Goal: Information Seeking & Learning: Learn about a topic

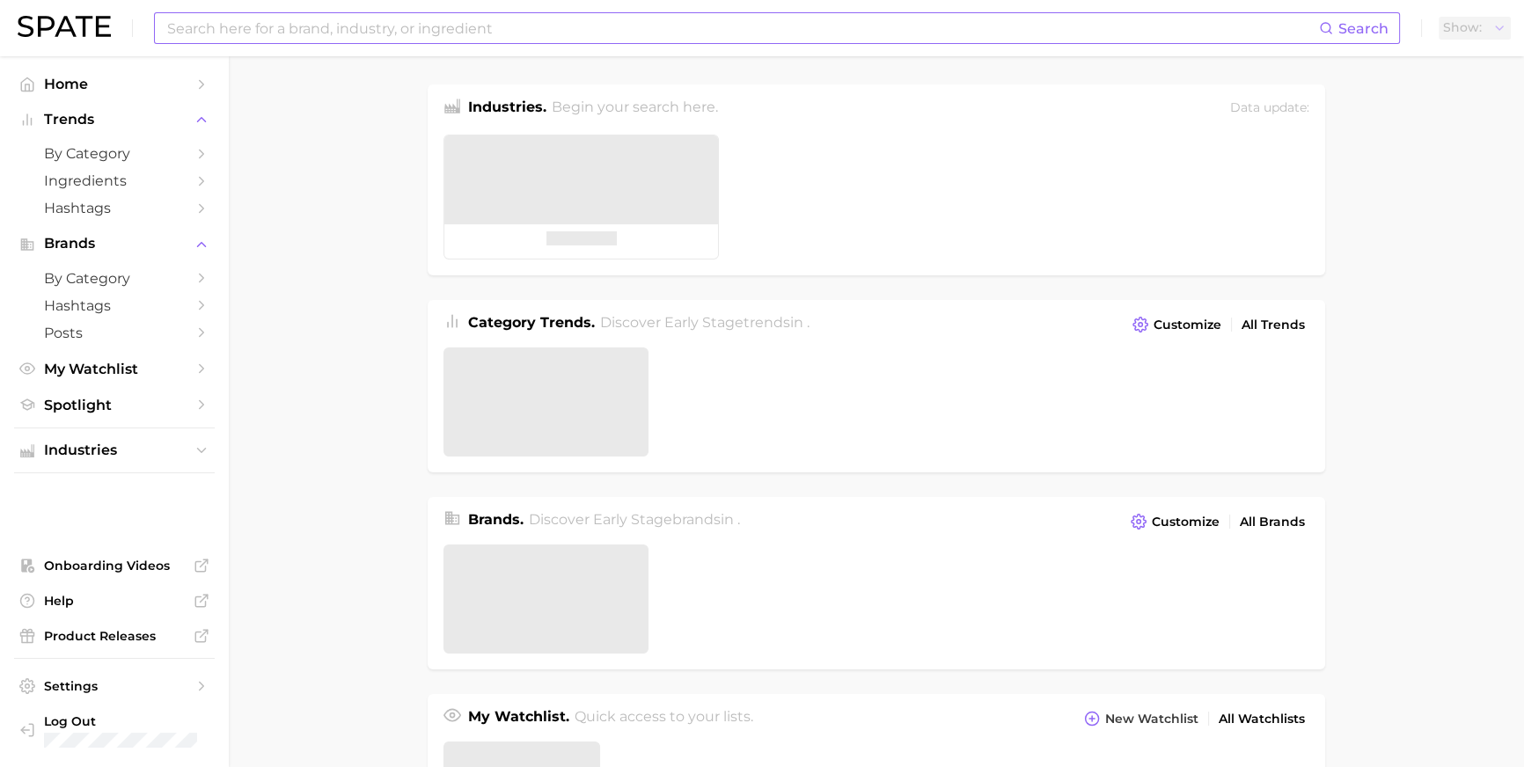
click at [422, 26] on input at bounding box center [742, 28] width 1154 height 30
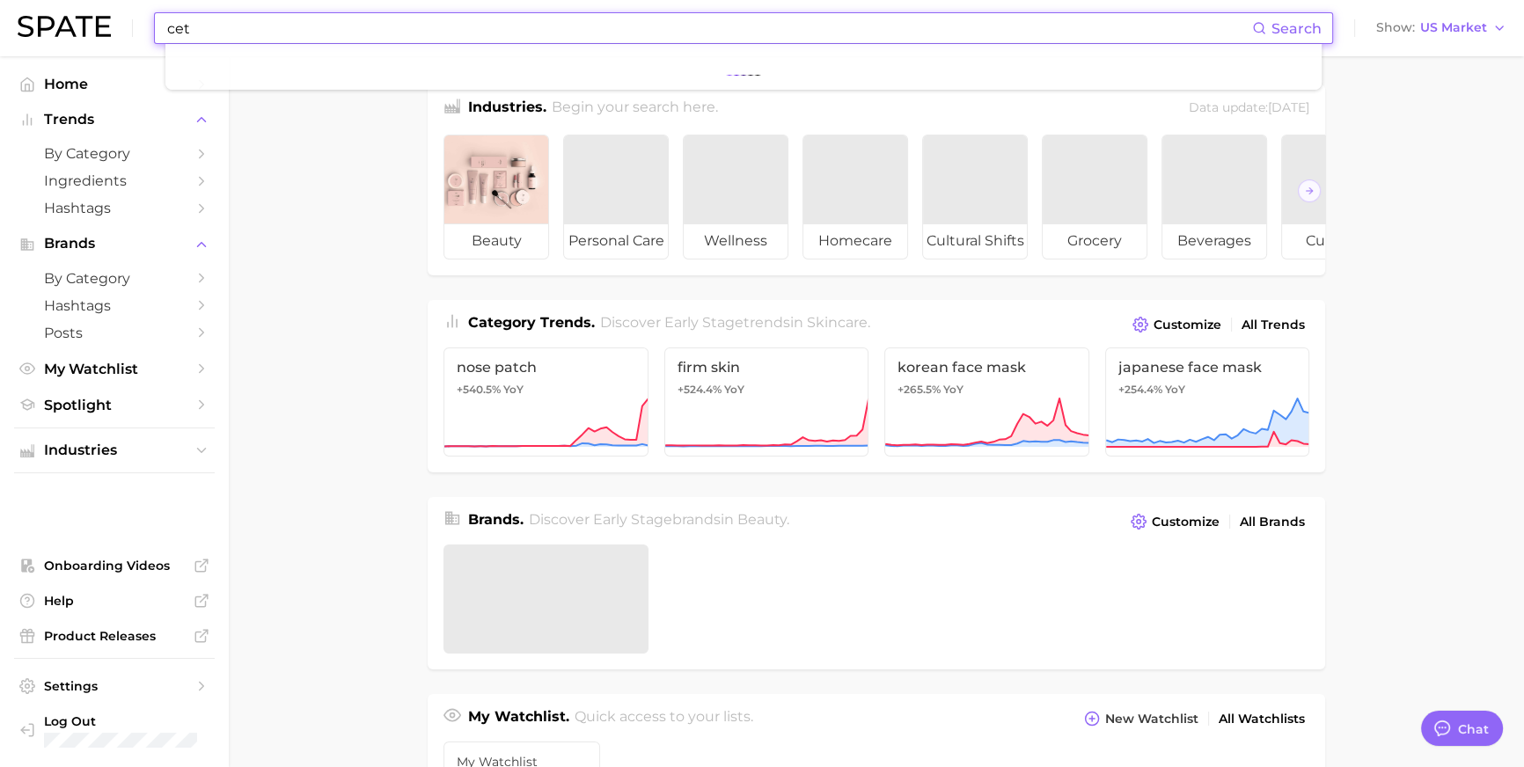
scroll to position [2634, 0]
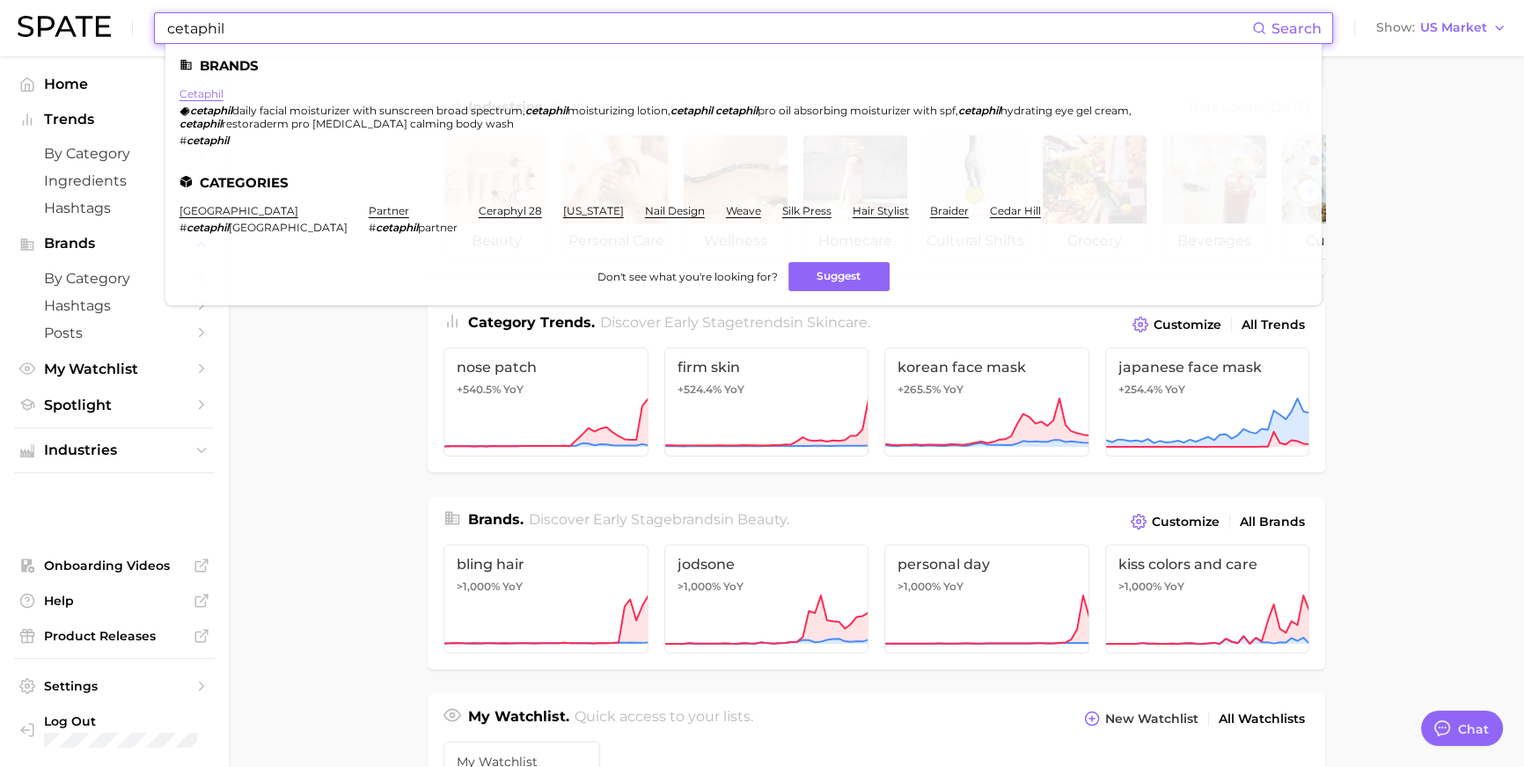
type input "cetaphil"
click at [224, 97] on link "cetaphil" at bounding box center [202, 93] width 44 height 13
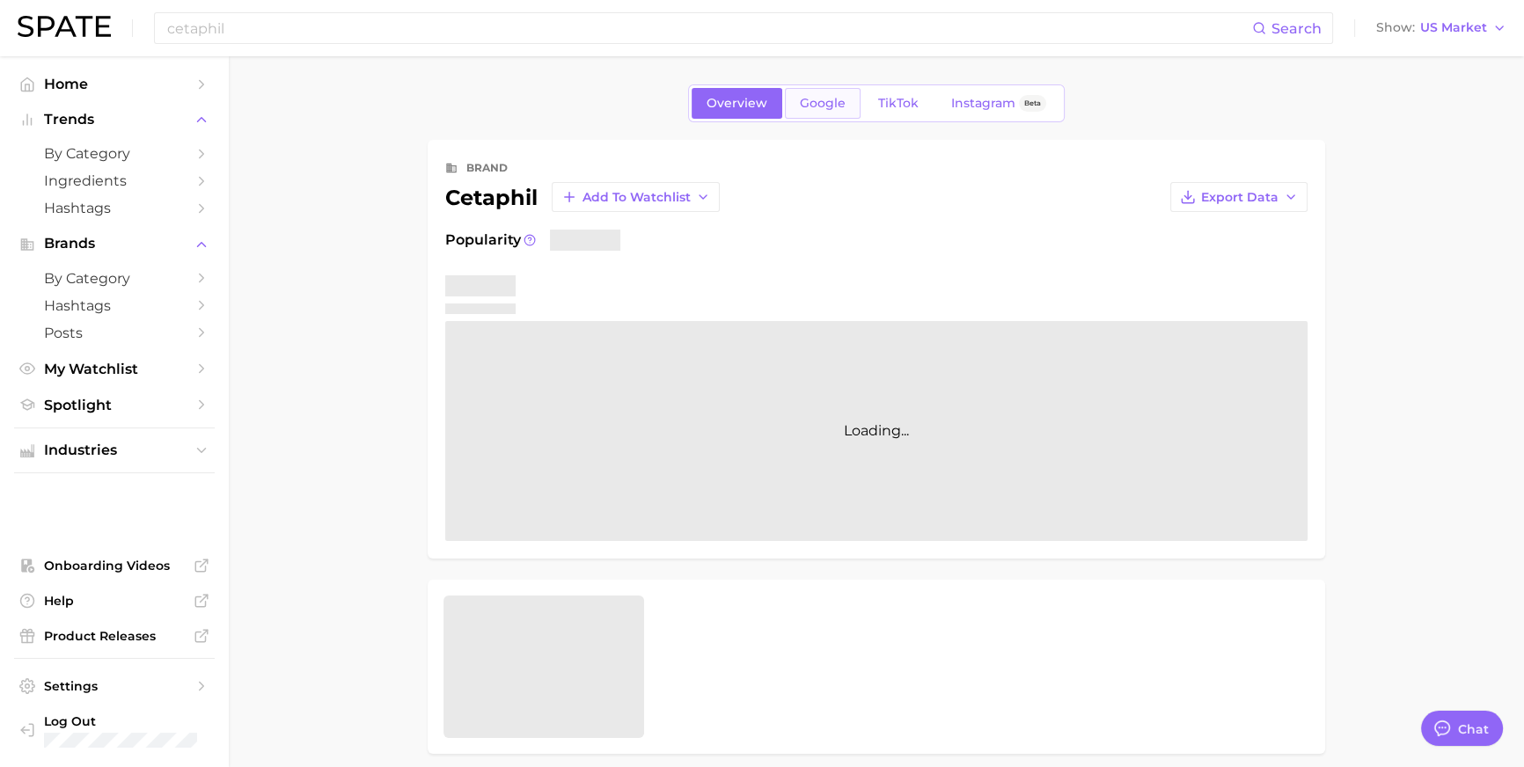
click at [844, 114] on link "Google" at bounding box center [823, 103] width 76 height 31
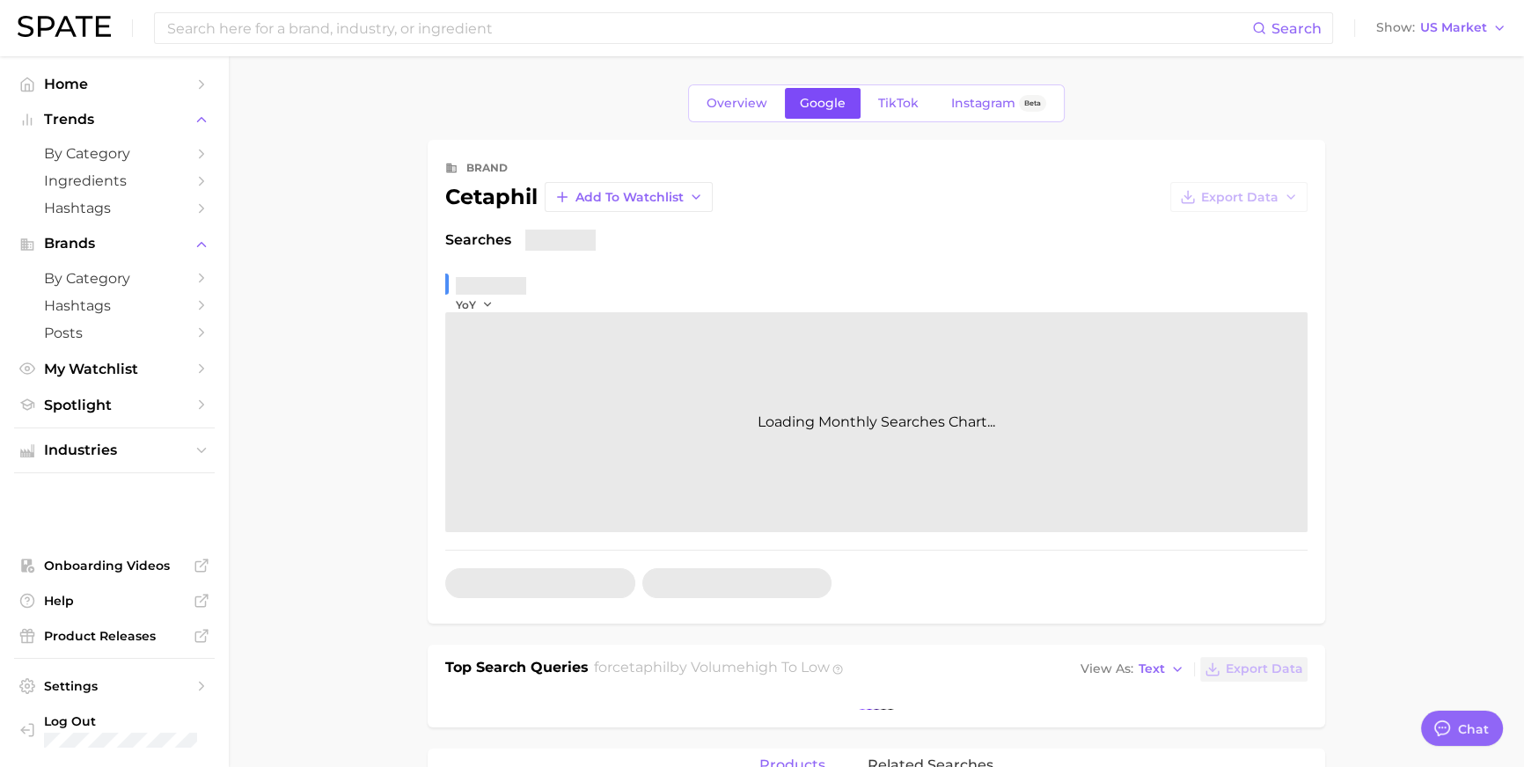
type textarea "x"
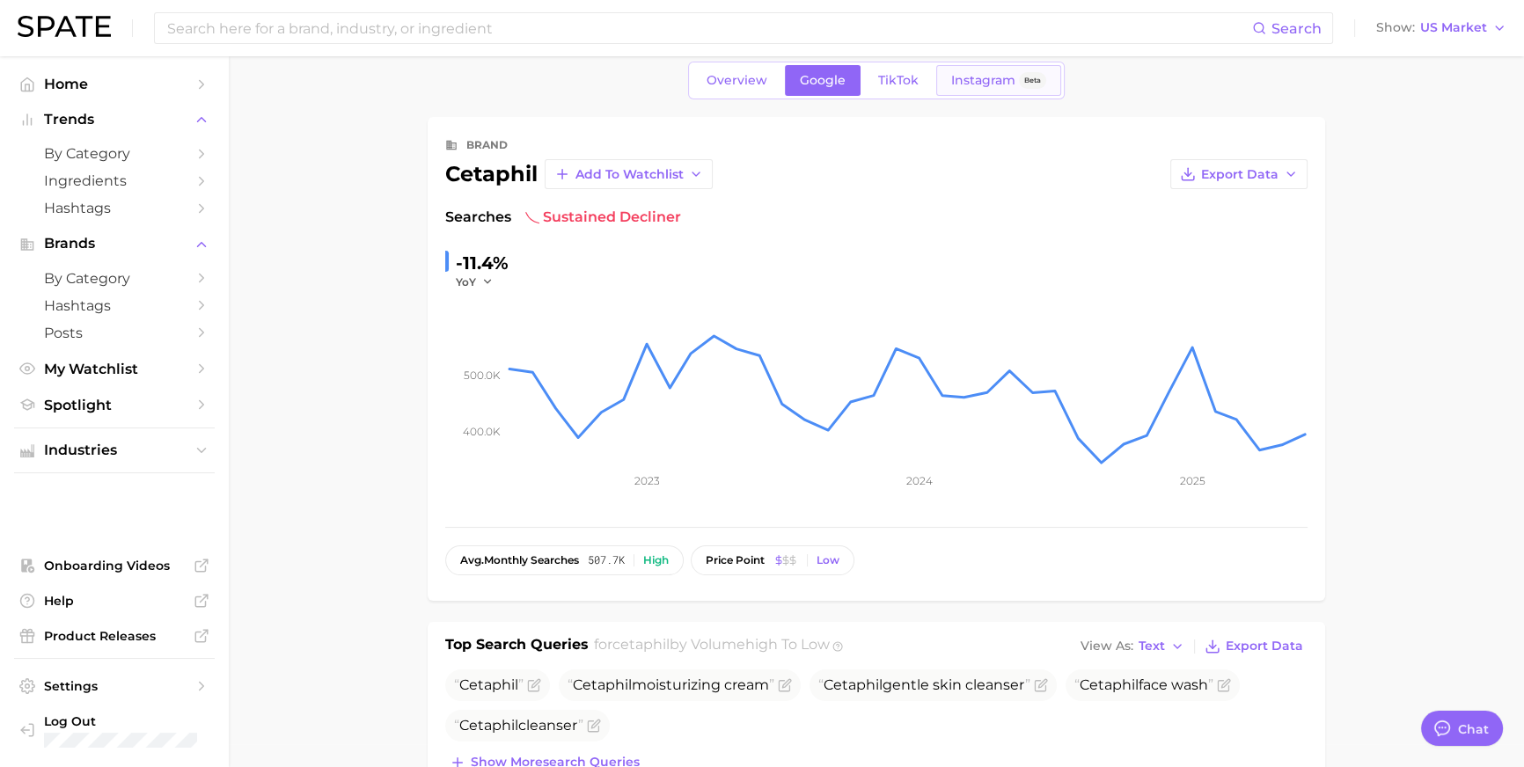
scroll to position [33, 0]
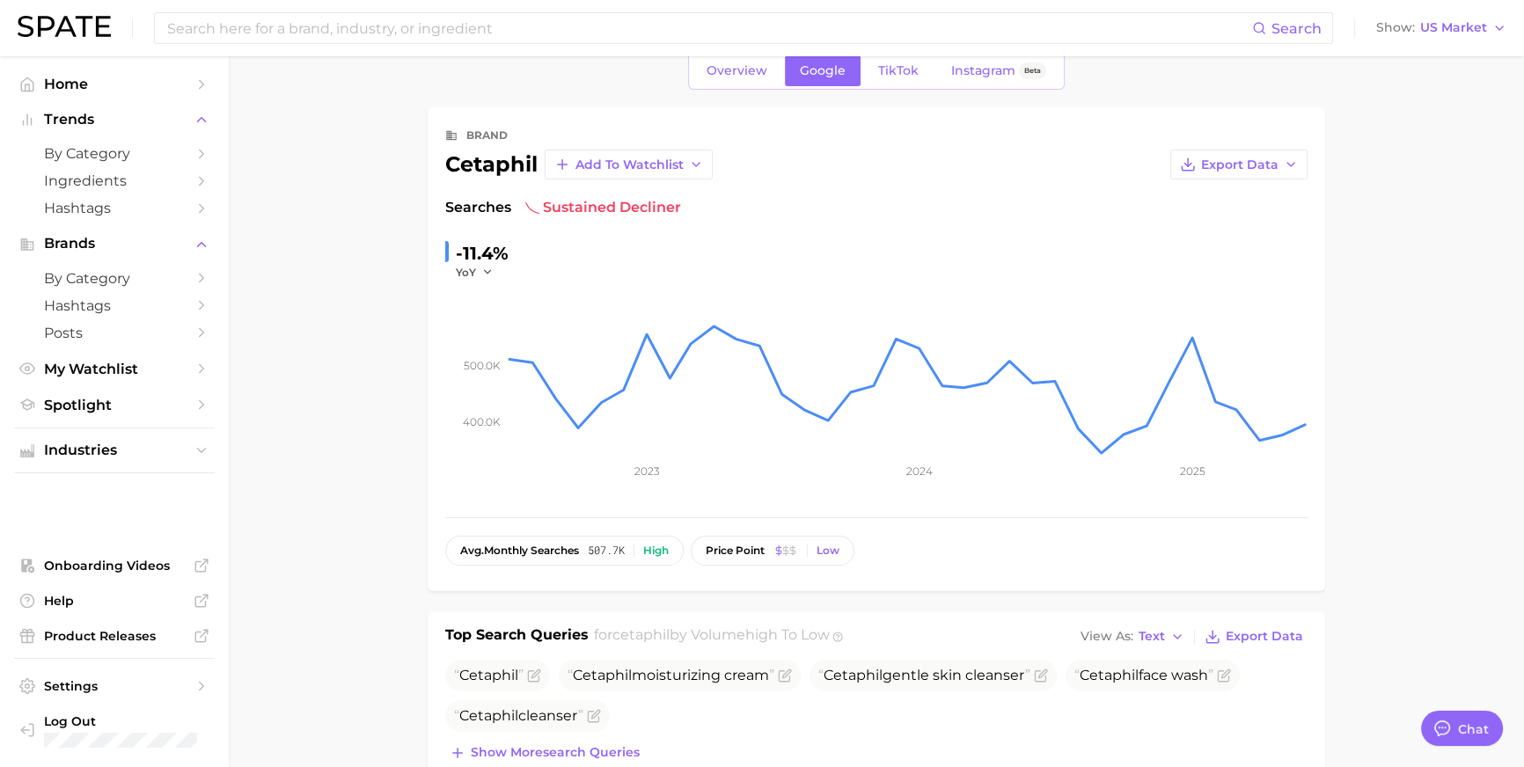
click at [902, 84] on link "TikTok" at bounding box center [898, 70] width 70 height 31
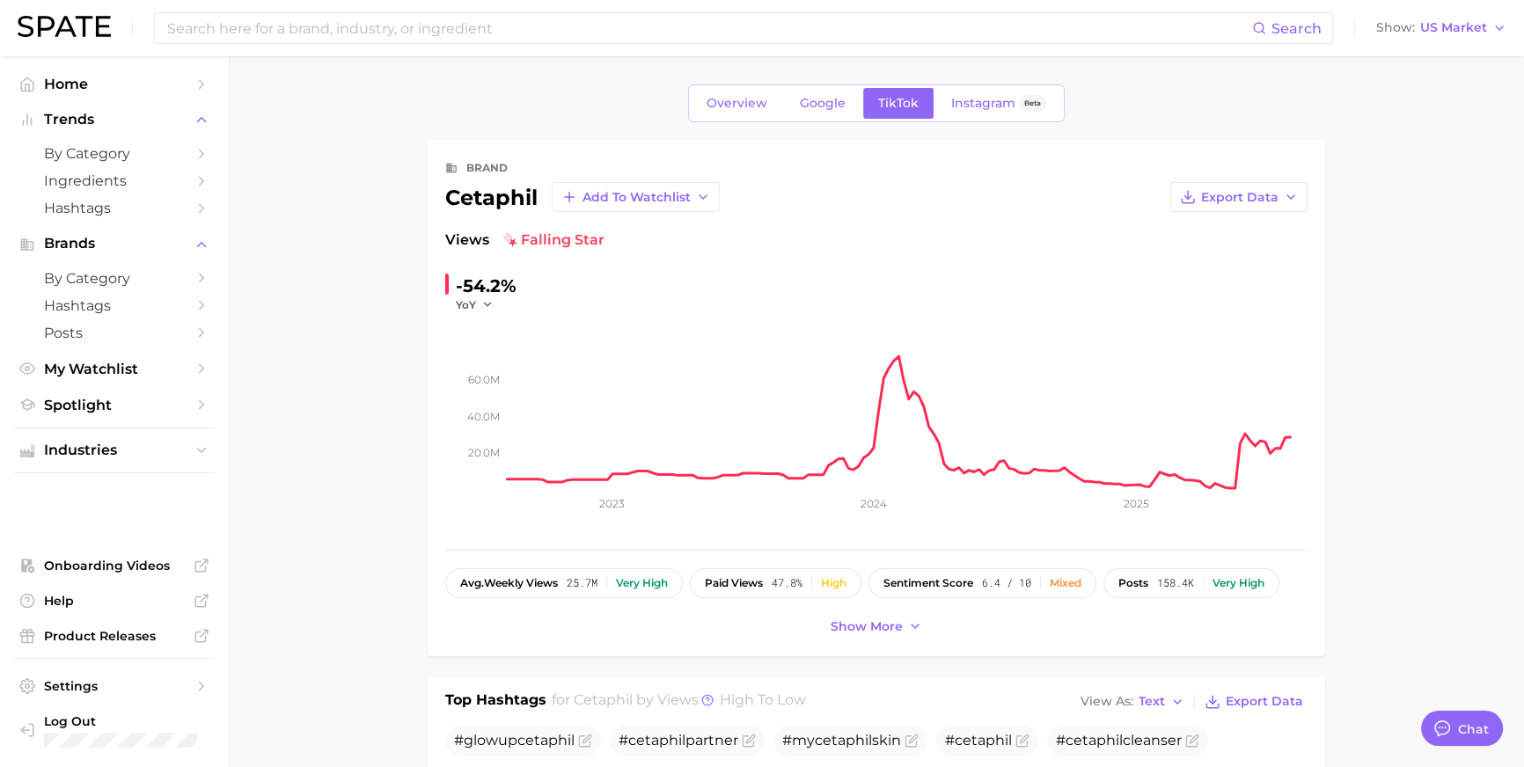
scroll to position [141, 0]
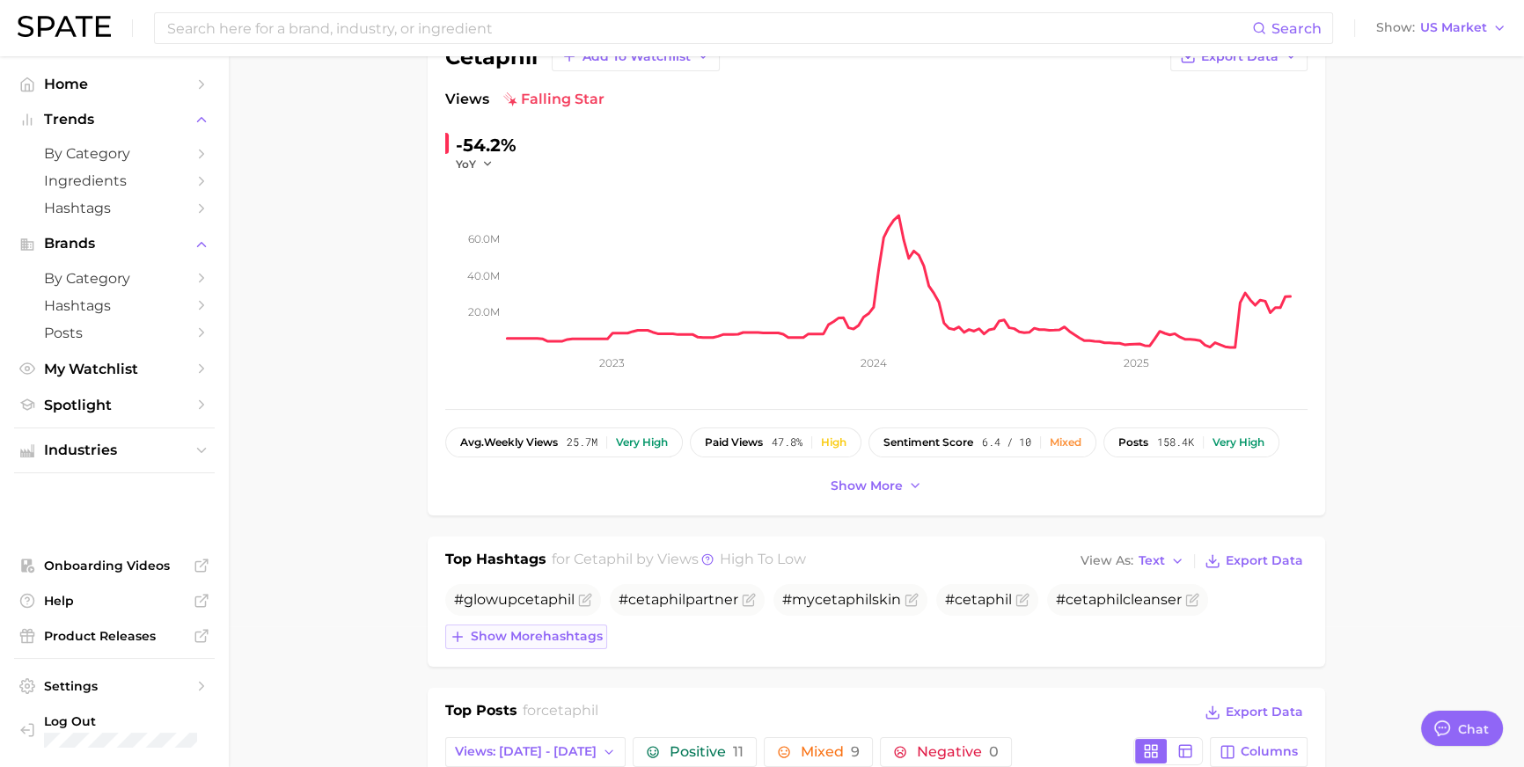
click at [531, 644] on span "Show more hashtags" at bounding box center [537, 636] width 132 height 15
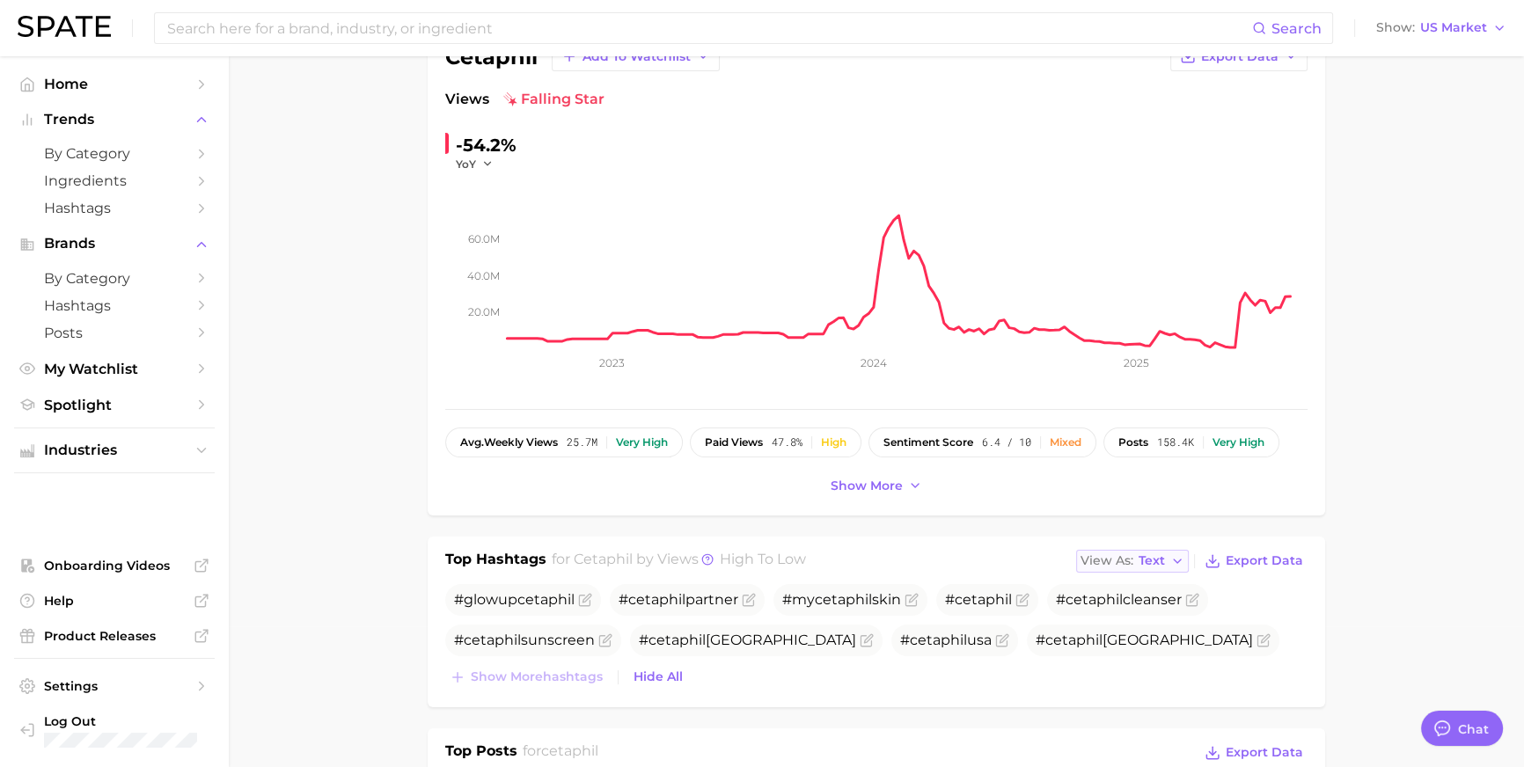
click at [1125, 566] on span "View As" at bounding box center [1107, 561] width 53 height 10
click at [1141, 638] on button "Table" at bounding box center [1173, 622] width 194 height 32
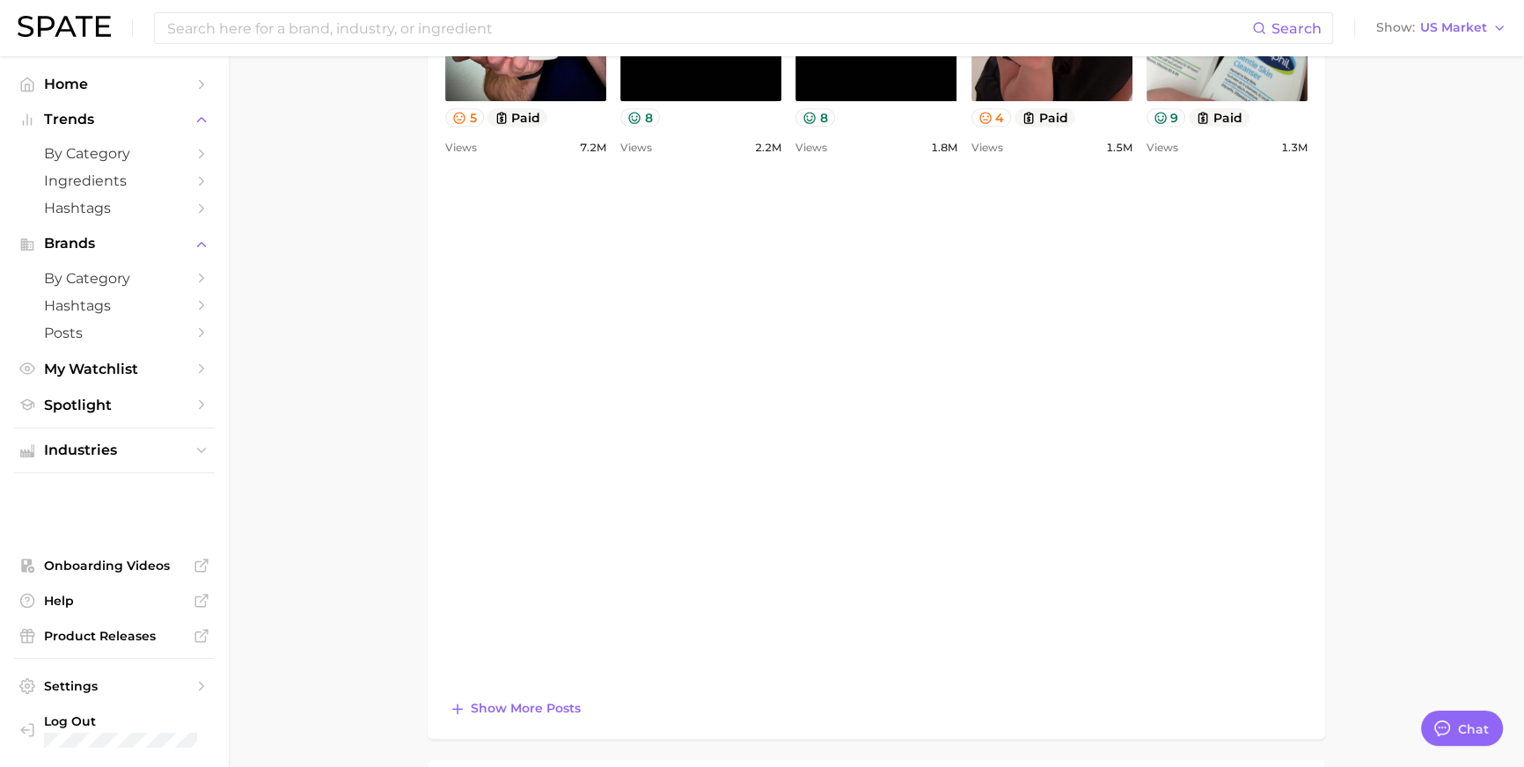
scroll to position [1626, 0]
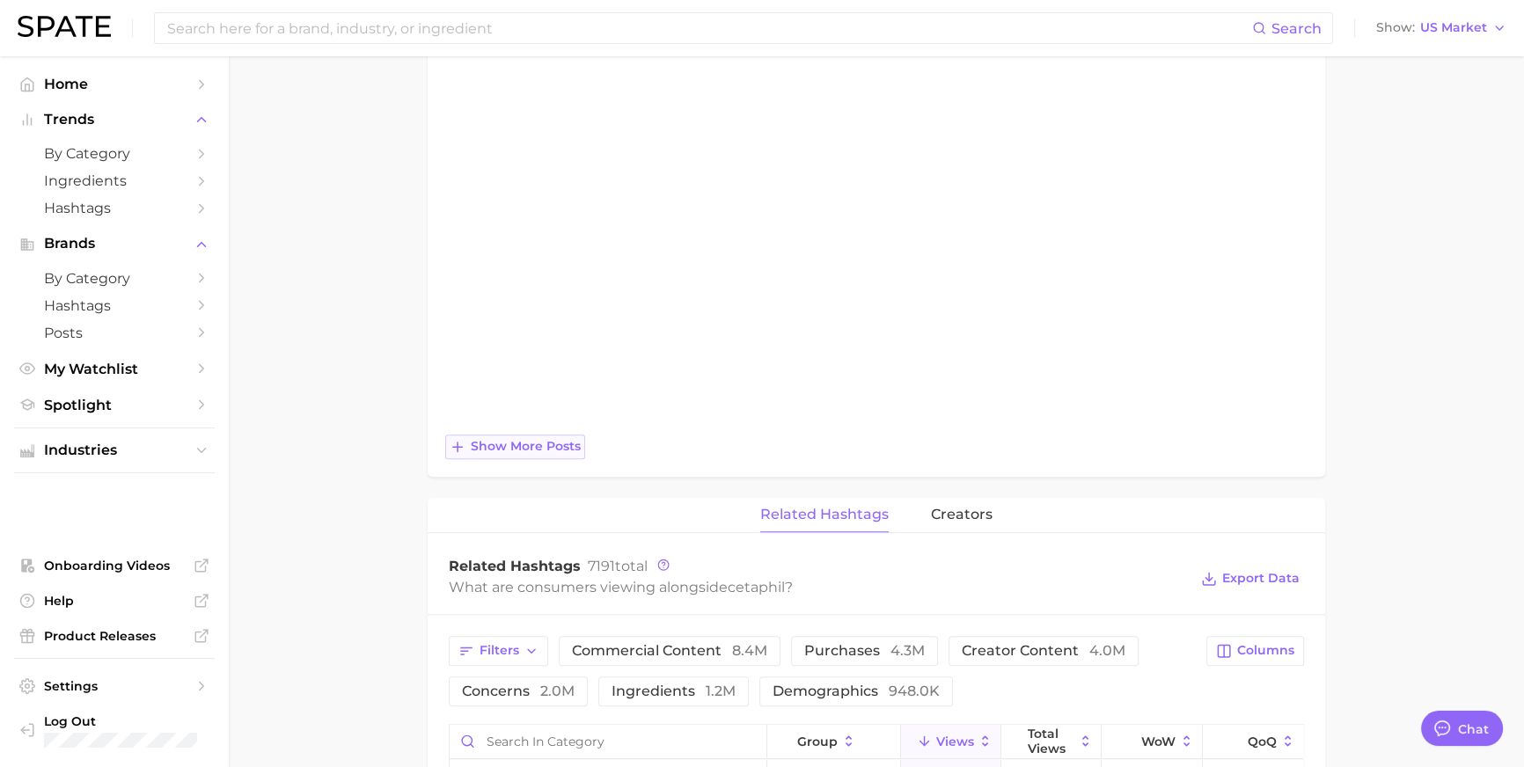
click at [560, 459] on button "Show more posts" at bounding box center [515, 447] width 140 height 25
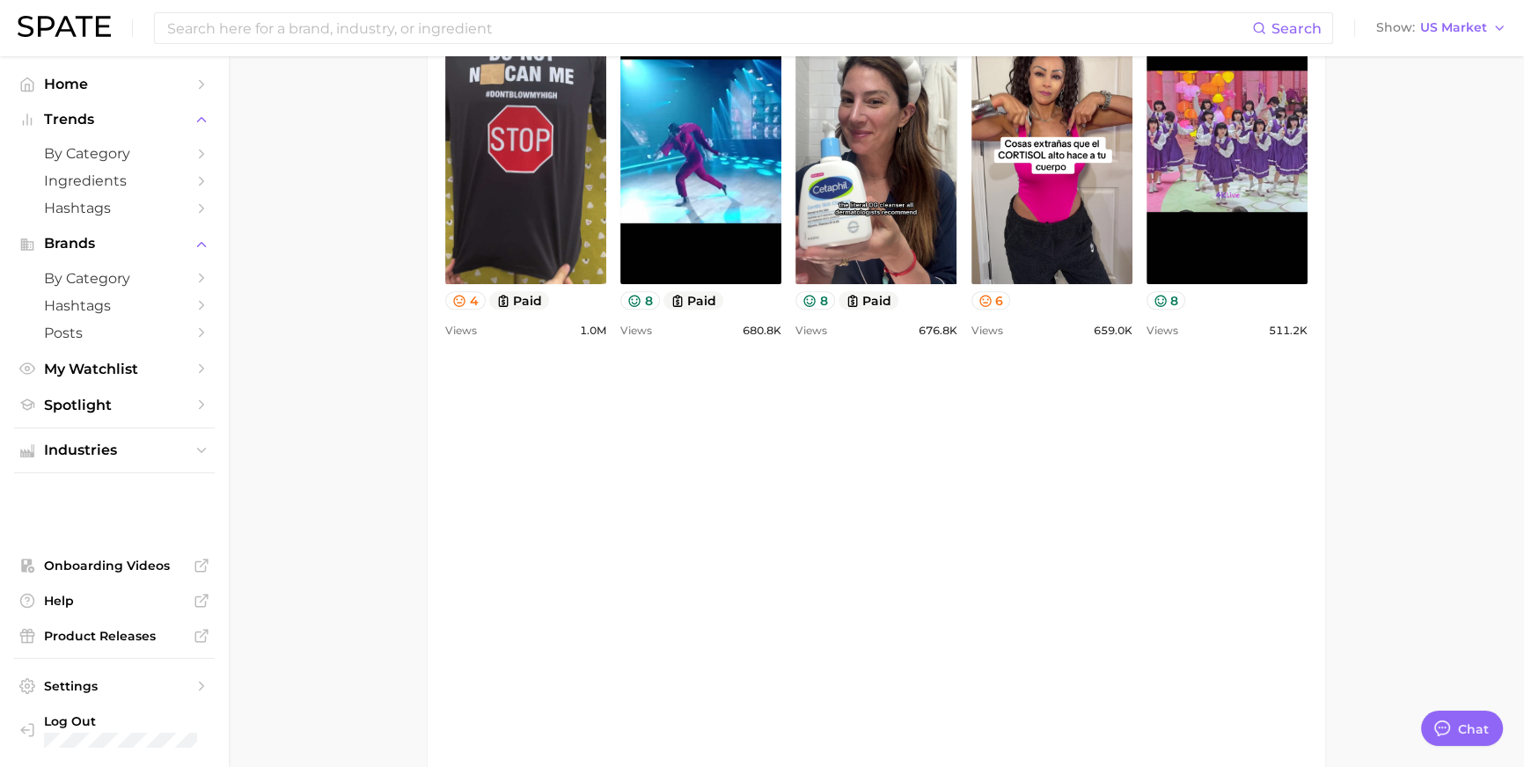
scroll to position [1547, 0]
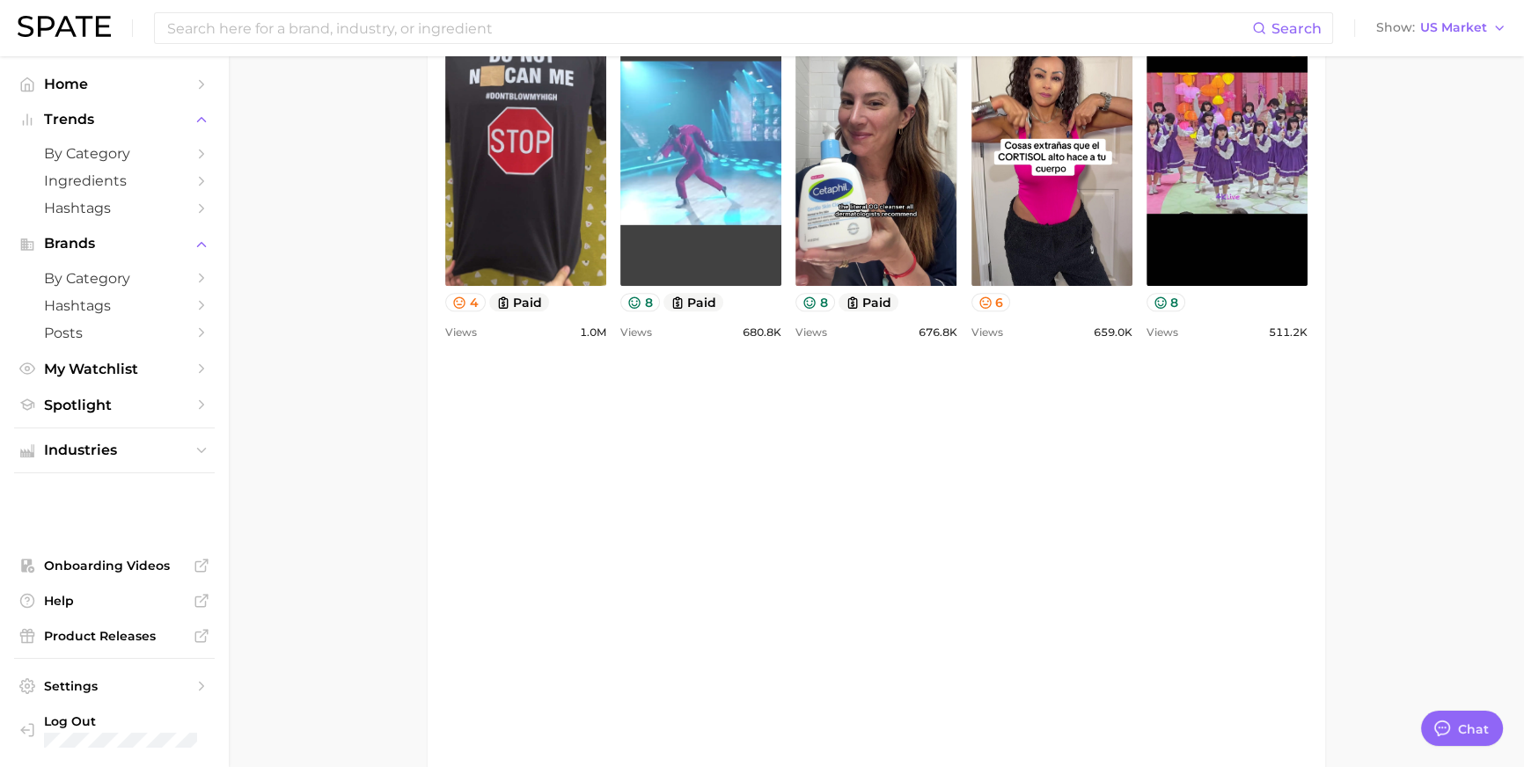
click at [781, 286] on link "view post on TikTok" at bounding box center [700, 143] width 161 height 286
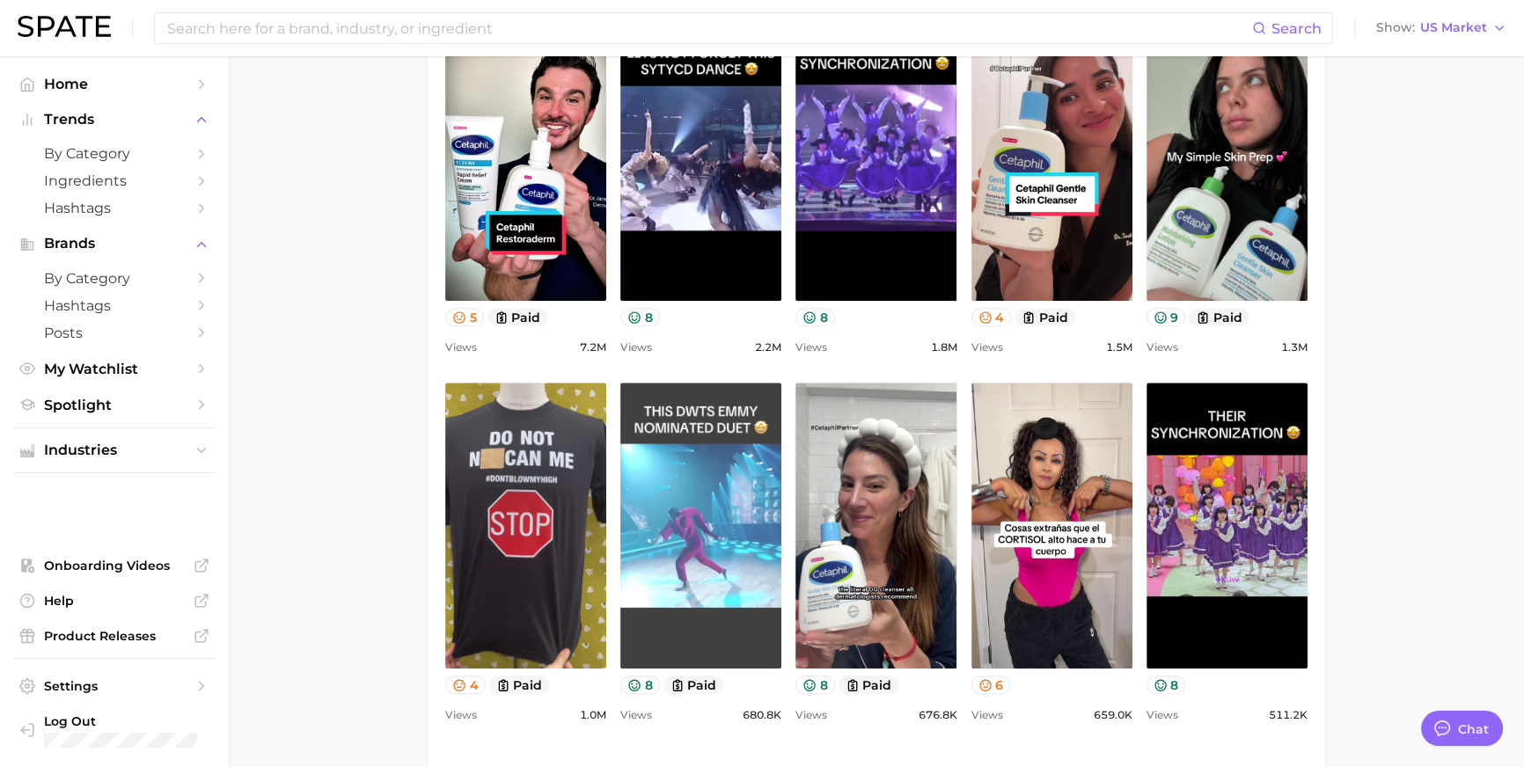
scroll to position [1359, 0]
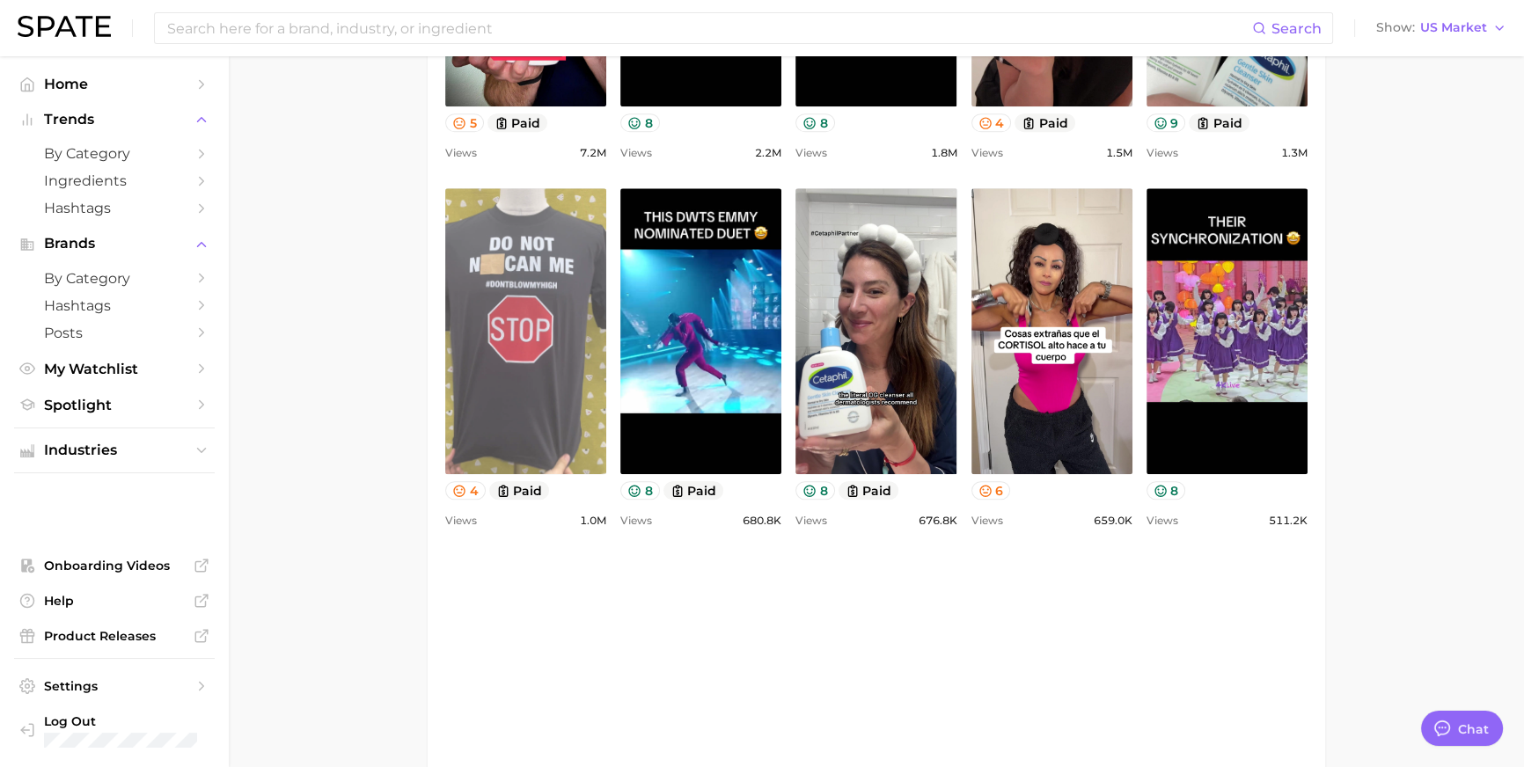
click at [606, 448] on link "view post on TikTok" at bounding box center [525, 331] width 161 height 286
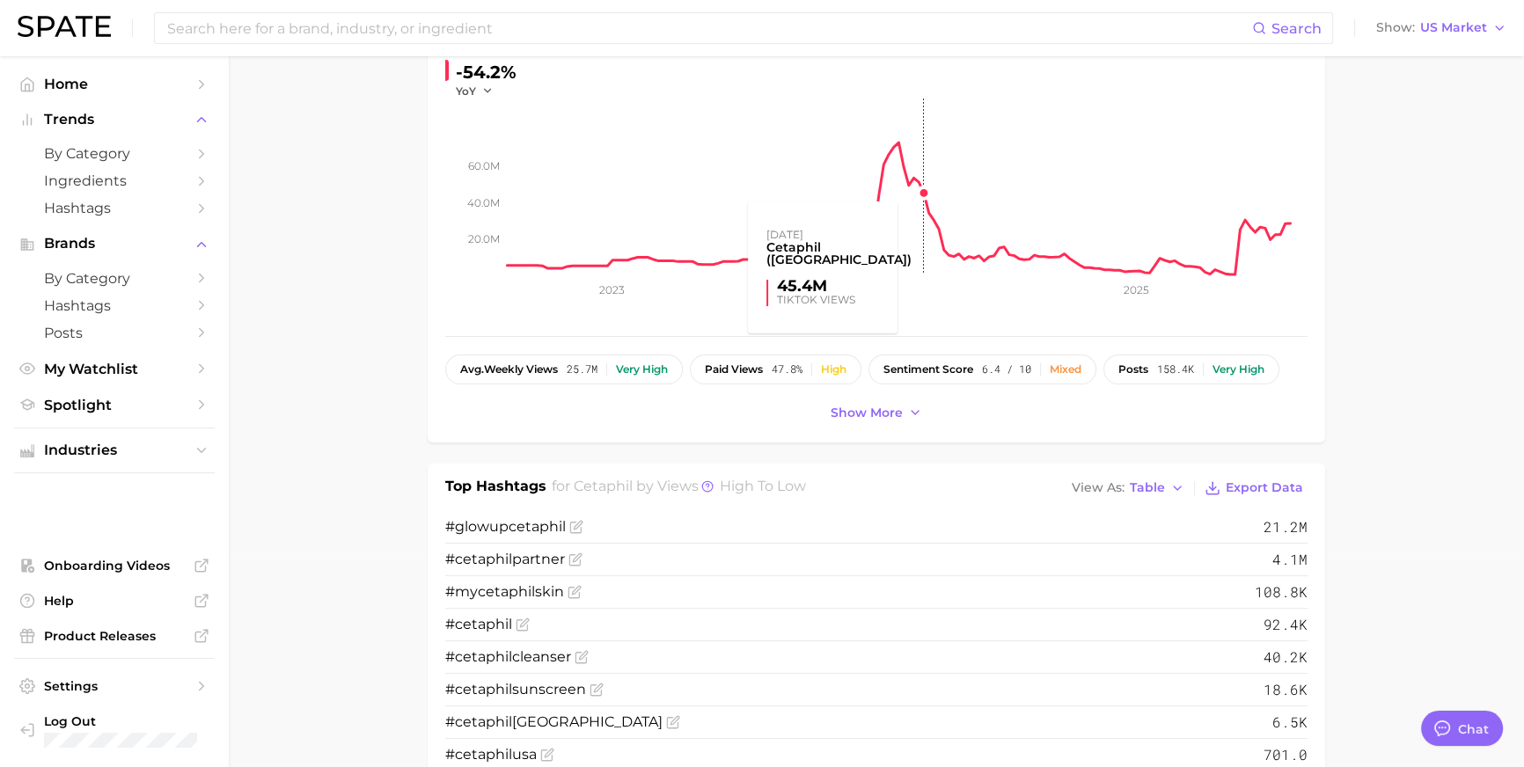
scroll to position [503, 0]
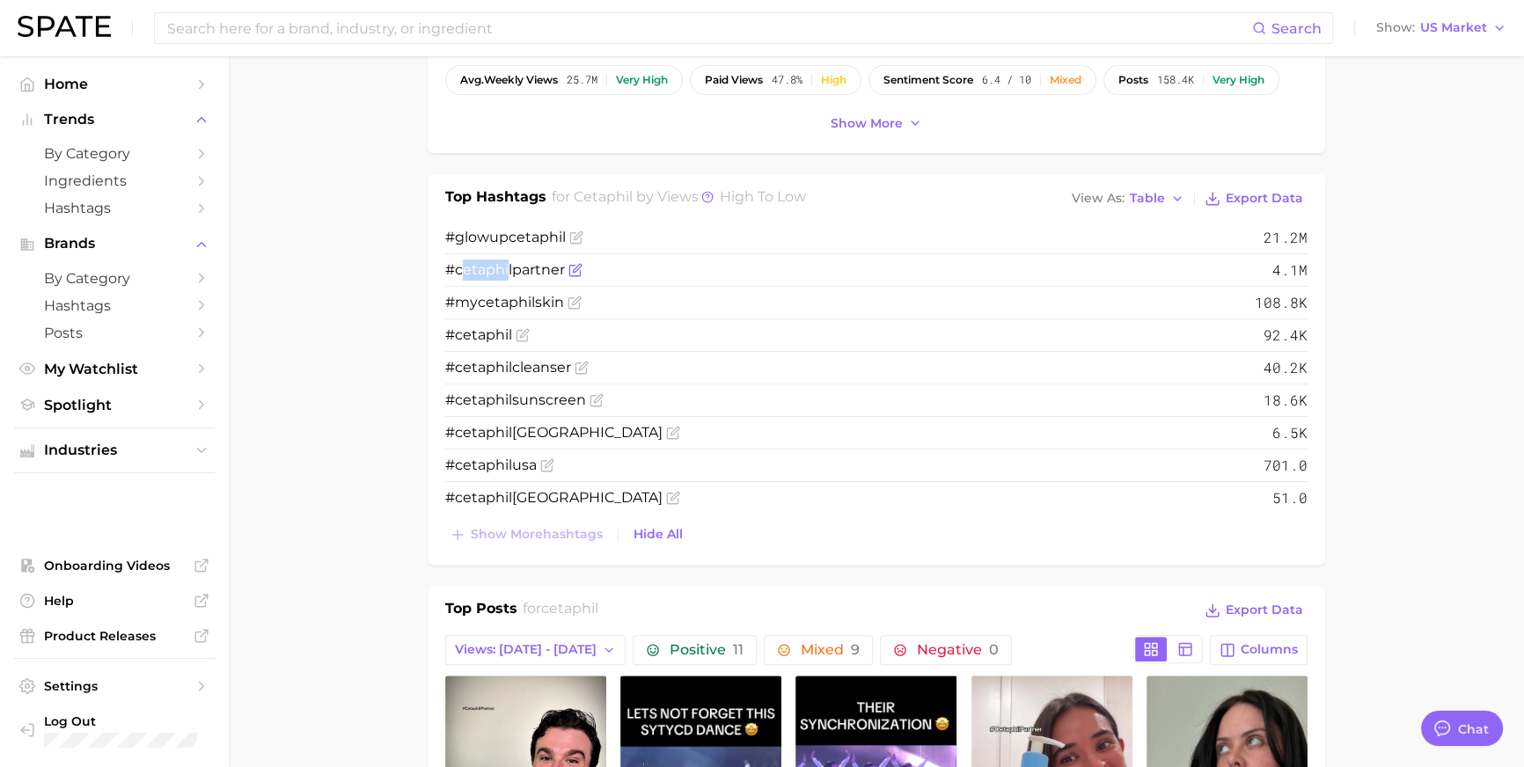
drag, startPoint x: 461, startPoint y: 311, endPoint x: 509, endPoint y: 315, distance: 47.7
click at [509, 278] on span "cetaphil" at bounding box center [483, 269] width 57 height 17
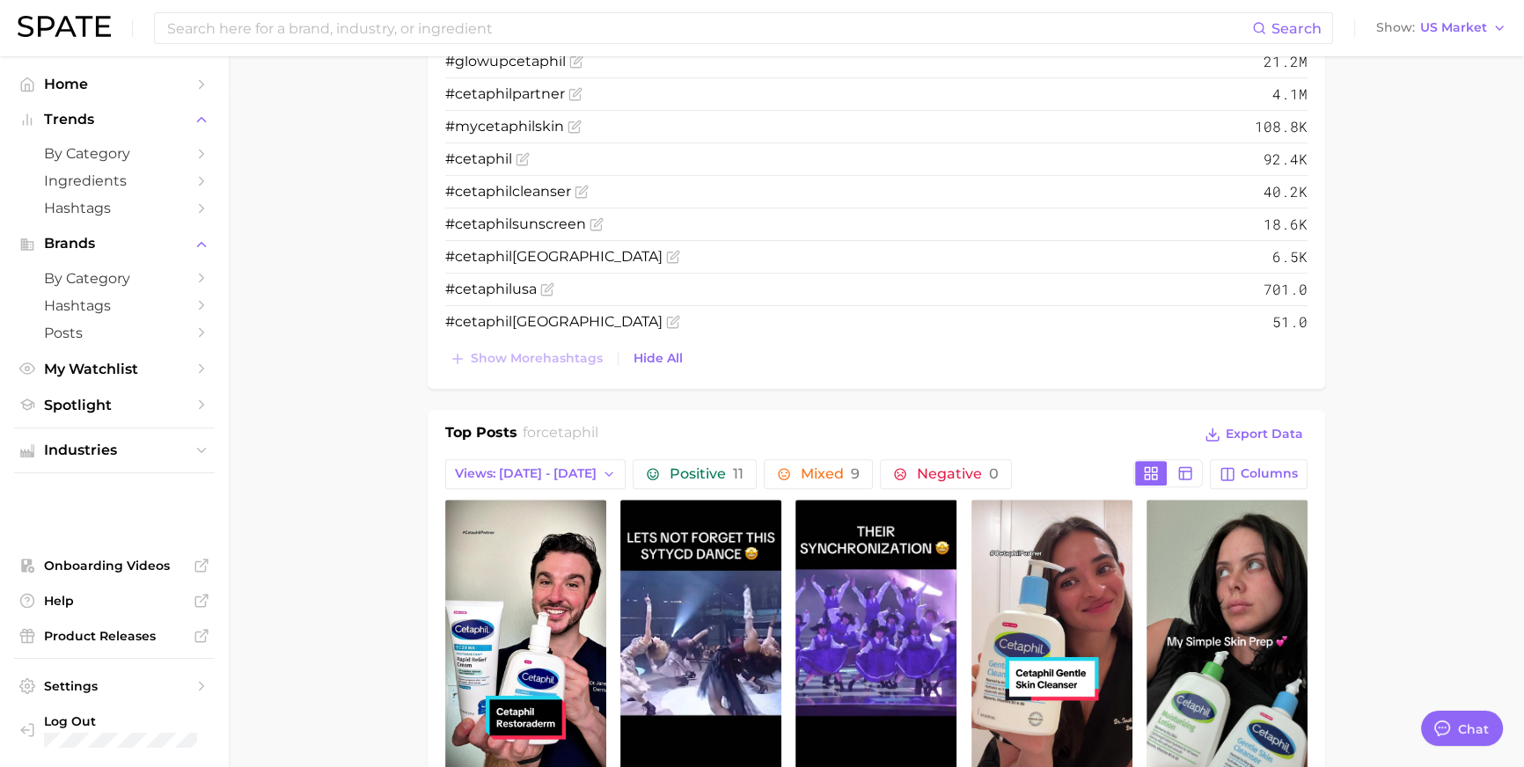
scroll to position [680, 0]
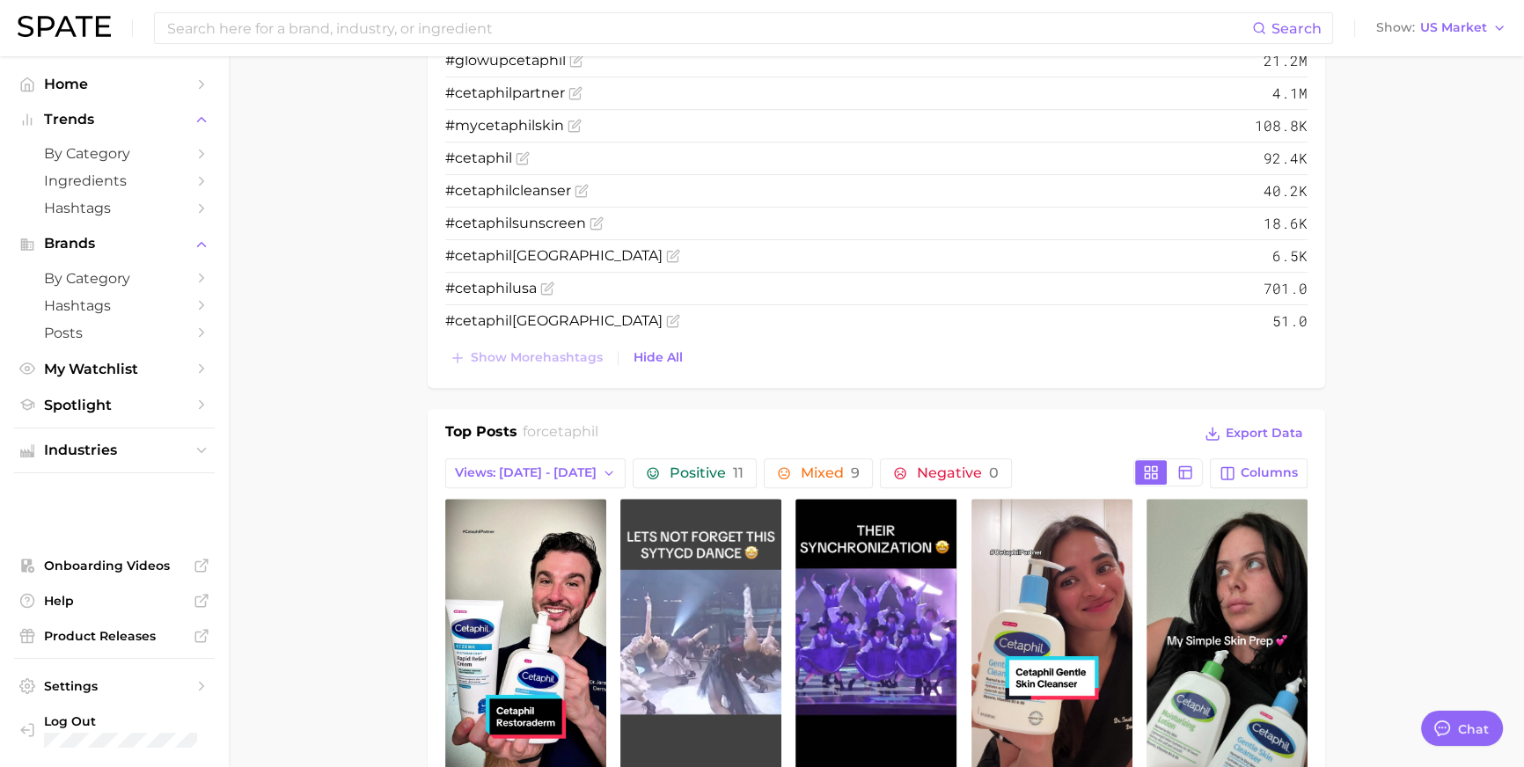
click at [781, 650] on link "view post on TikTok" at bounding box center [700, 642] width 161 height 286
